Goal: Information Seeking & Learning: Find specific fact

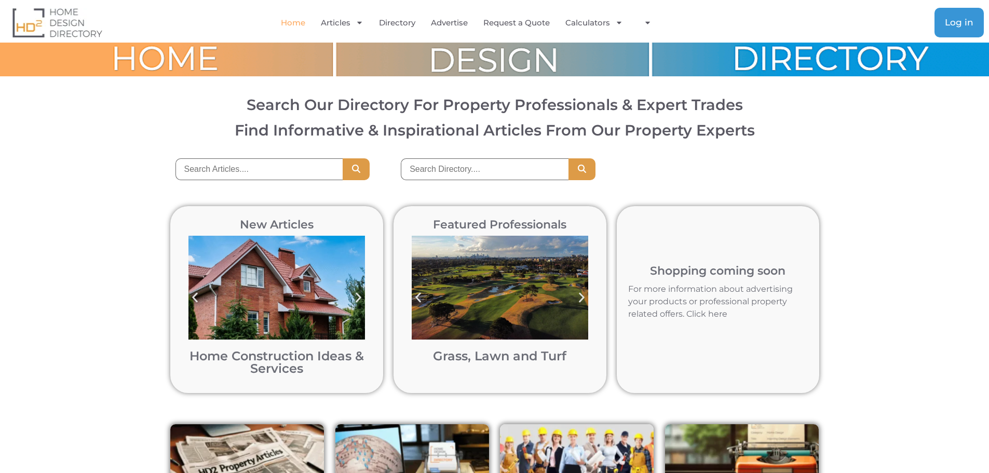
click at [955, 34] on link "Log in" at bounding box center [959, 23] width 49 height 30
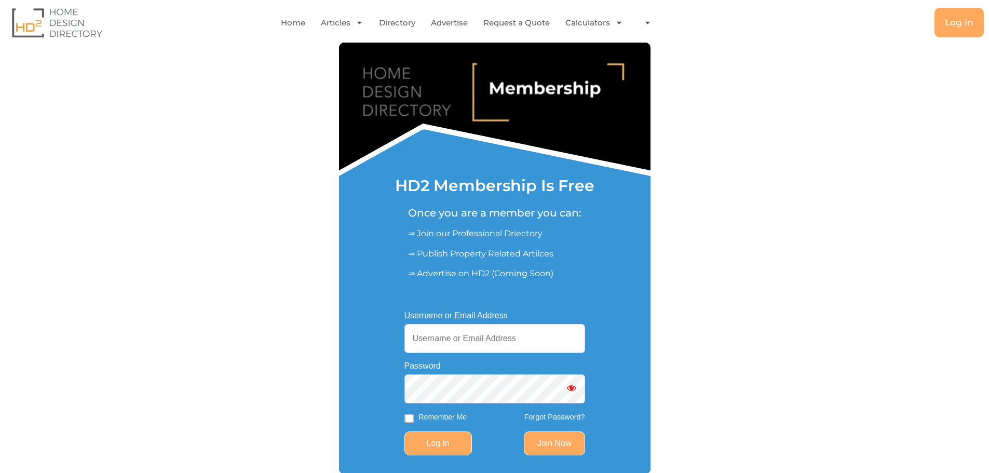
type input "[EMAIL_ADDRESS][DOMAIN_NAME]"
click at [434, 443] on input "Log In" at bounding box center [439, 444] width 68 height 24
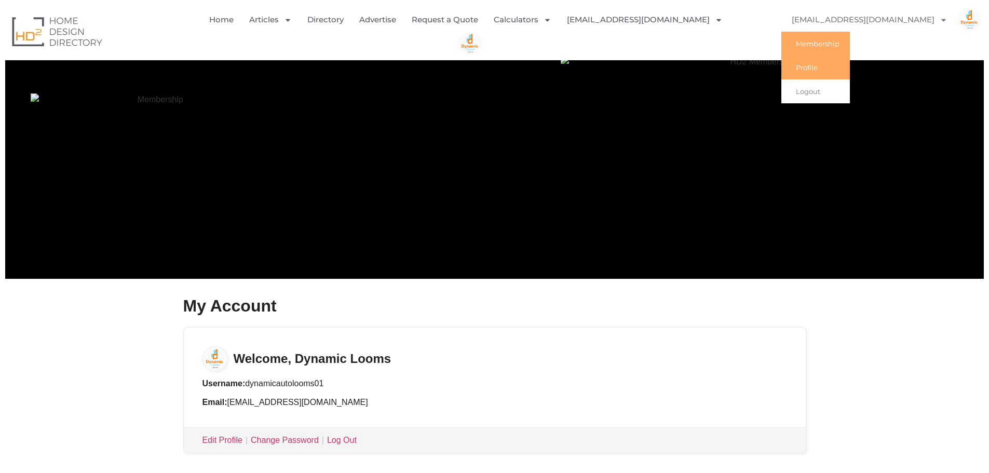
click at [831, 64] on link "Profile" at bounding box center [816, 68] width 69 height 24
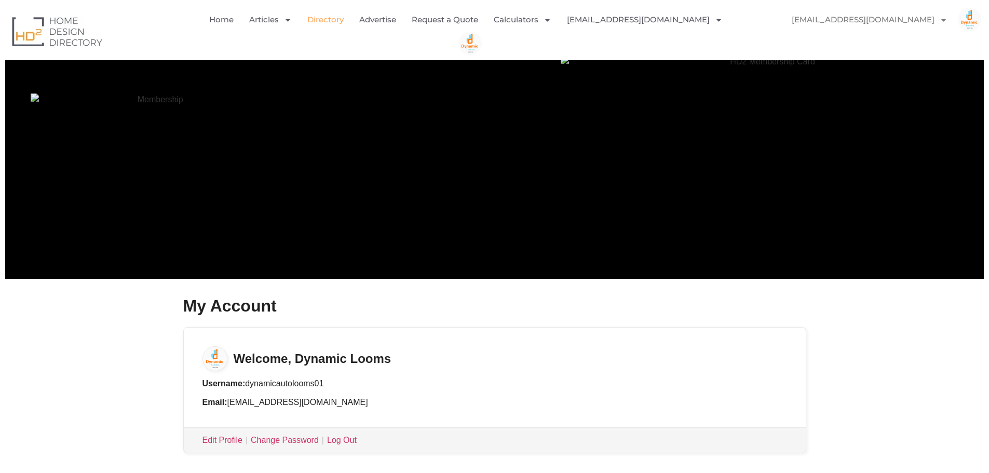
click at [328, 22] on link "Directory" at bounding box center [325, 20] width 36 height 24
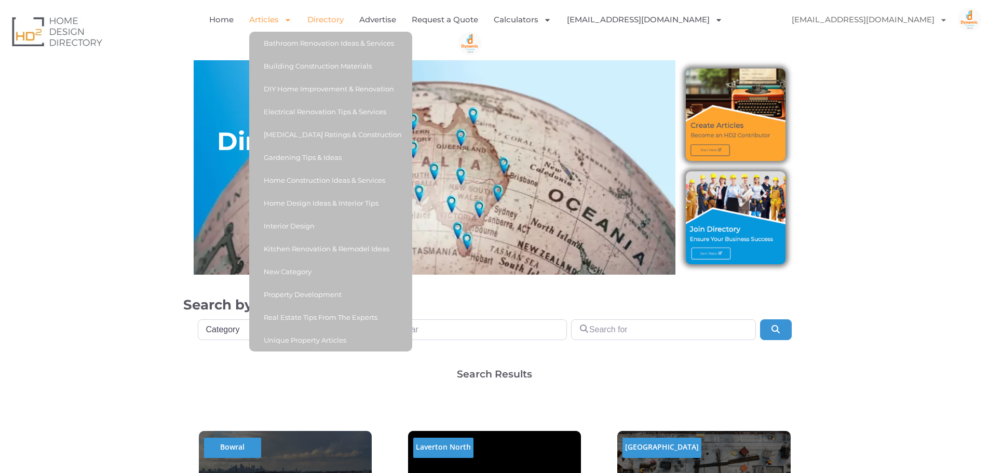
click at [258, 24] on link "Articles" at bounding box center [270, 20] width 43 height 24
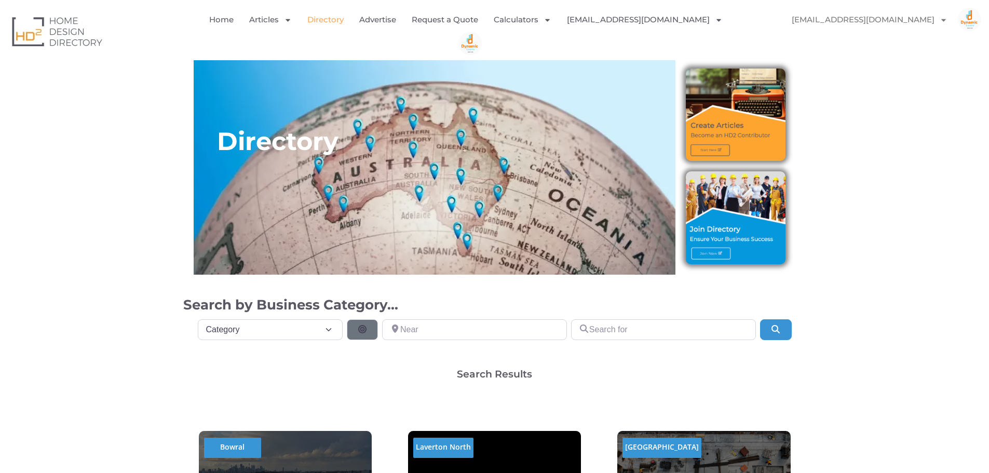
click at [258, 24] on link "Articles" at bounding box center [270, 20] width 43 height 24
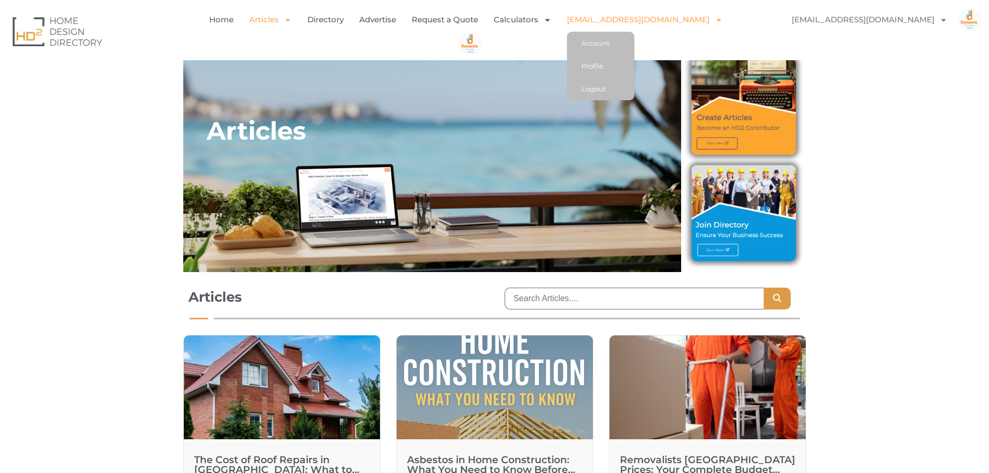
click at [611, 16] on link "[EMAIL_ADDRESS][DOMAIN_NAME]" at bounding box center [645, 20] width 156 height 24
click at [596, 50] on link "Account" at bounding box center [601, 43] width 68 height 23
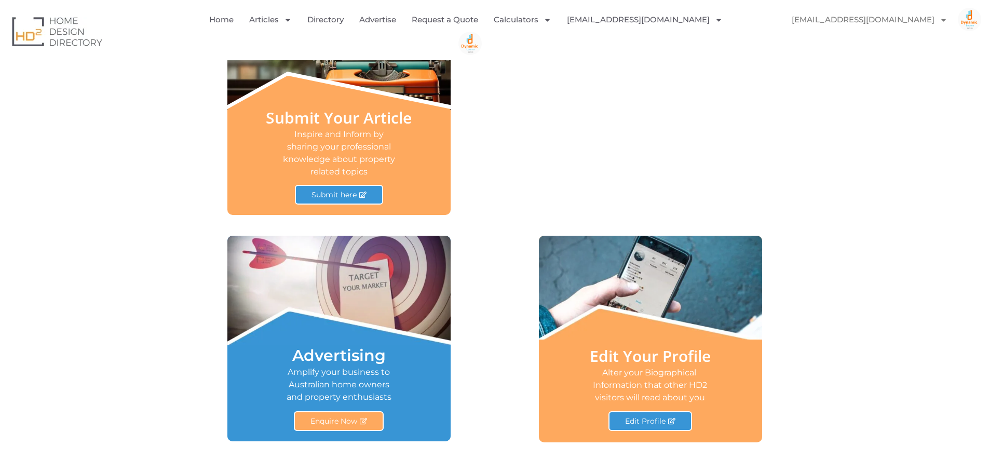
scroll to position [485, 0]
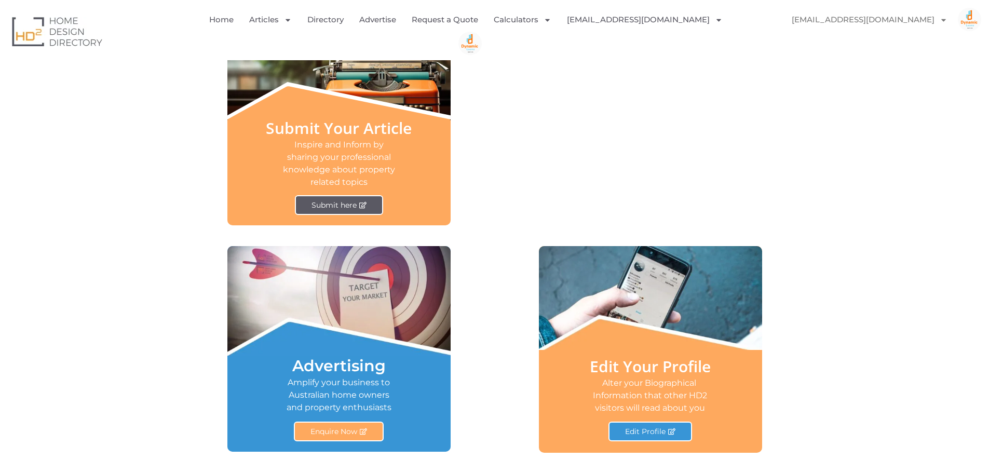
click at [346, 209] on span "Submit here" at bounding box center [334, 204] width 45 height 7
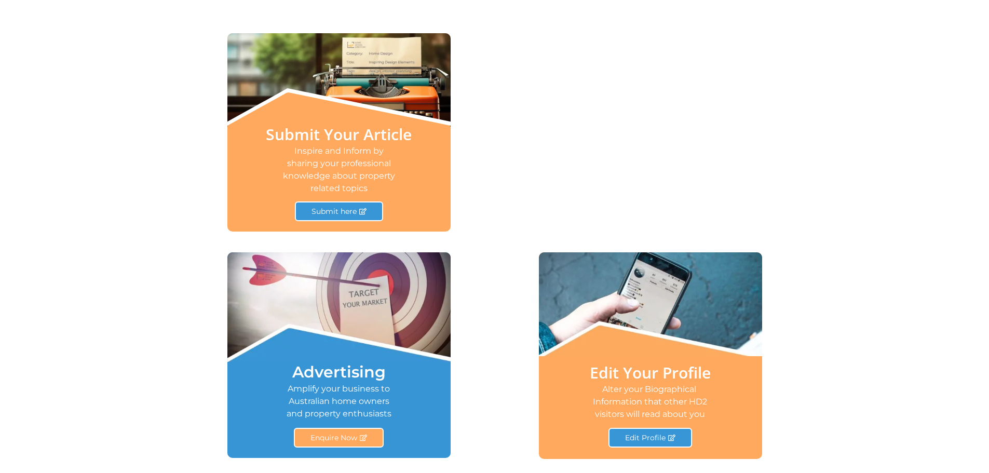
scroll to position [485, 0]
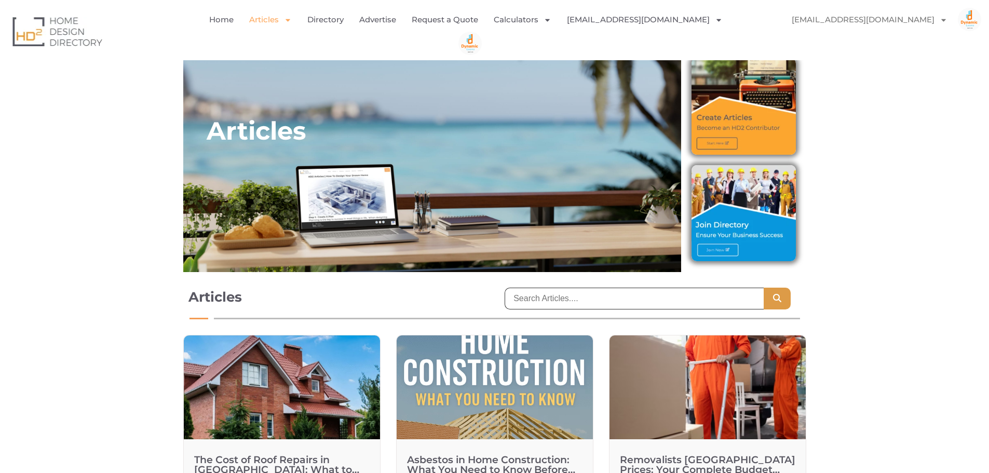
click at [584, 289] on input "search" at bounding box center [634, 299] width 259 height 22
paste input "Dynamic Autolooms India Pvt. Ltd - Delivering India's Most Reliable Rapier and …"
type input "Dynamic Autolooms India Pvt. Ltd - Delivering India's Most Reliable Rapier and …"
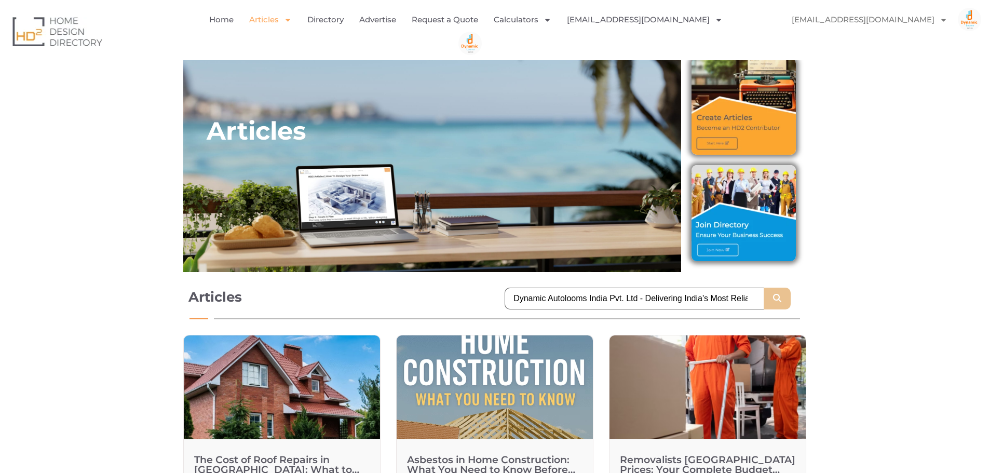
click at [767, 297] on button "Search" at bounding box center [777, 299] width 27 height 22
